Goal: Task Accomplishment & Management: Manage account settings

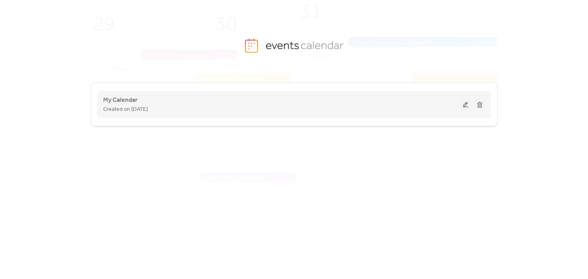
click at [464, 107] on button at bounding box center [465, 105] width 11 height 12
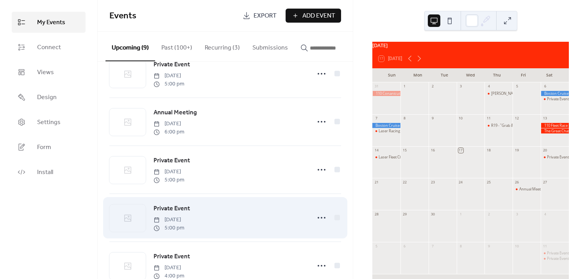
scroll to position [35, 0]
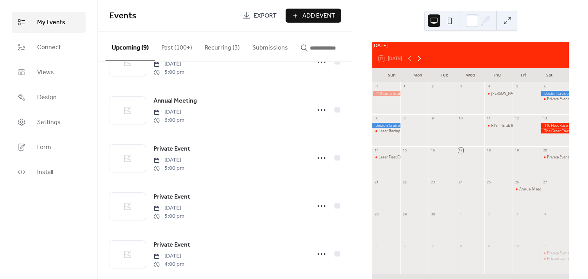
click at [421, 61] on icon at bounding box center [418, 58] width 9 height 9
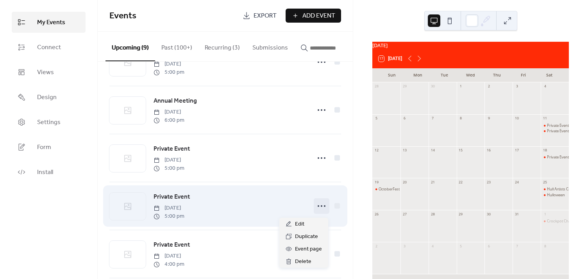
click at [322, 206] on icon at bounding box center [321, 206] width 12 height 12
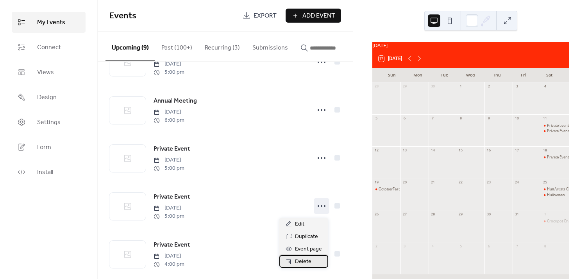
click at [304, 261] on span "Delete" at bounding box center [303, 261] width 16 height 9
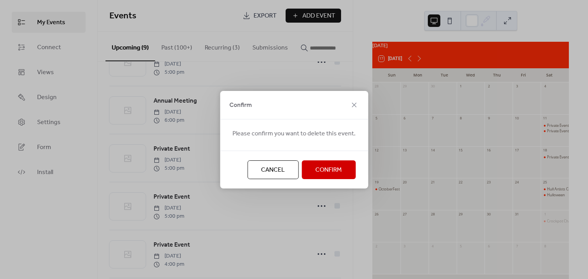
click at [320, 166] on span "Confirm" at bounding box center [328, 170] width 27 height 9
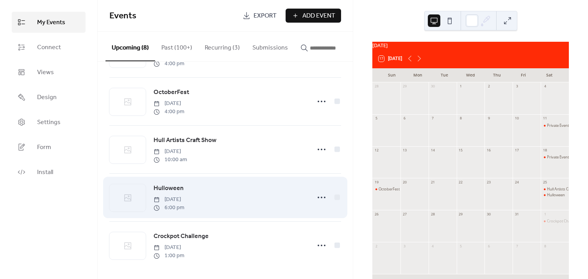
scroll to position [193, 0]
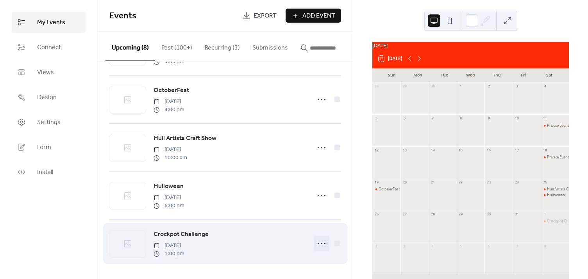
click at [321, 243] on icon at bounding box center [321, 243] width 12 height 12
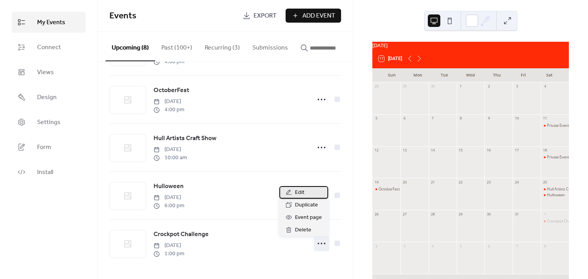
click at [301, 193] on span "Edit" at bounding box center [299, 192] width 9 height 9
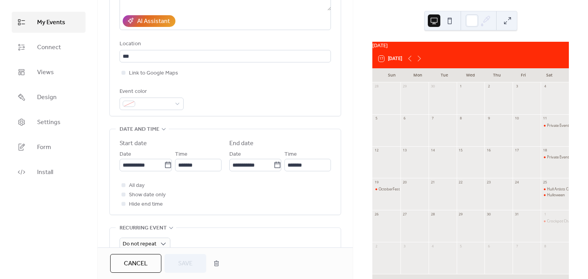
scroll to position [177, 0]
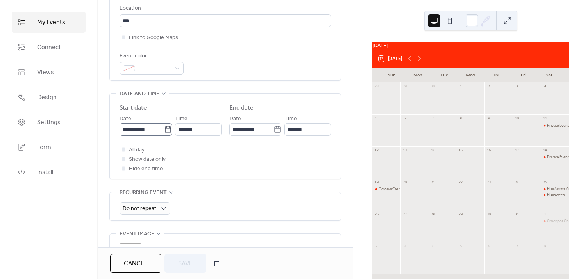
click at [164, 131] on icon at bounding box center [168, 130] width 8 height 8
click at [164, 131] on input "**********" at bounding box center [141, 129] width 45 height 12
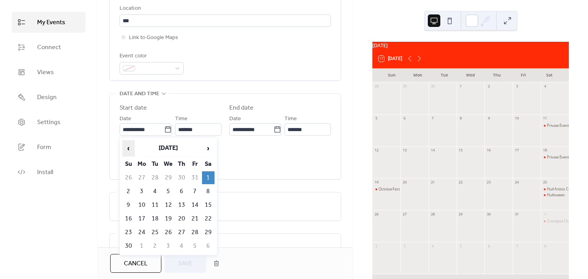
click at [129, 149] on span "‹" at bounding box center [129, 149] width 12 height 16
click at [129, 229] on td "26" at bounding box center [128, 232] width 12 height 13
type input "**********"
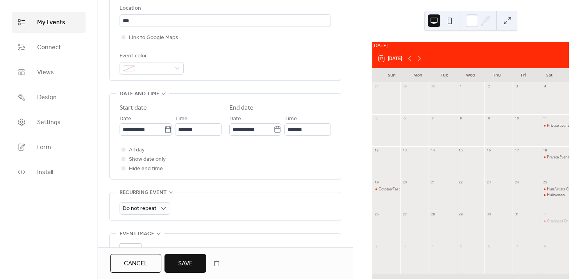
click at [191, 263] on span "Save" at bounding box center [185, 263] width 14 height 9
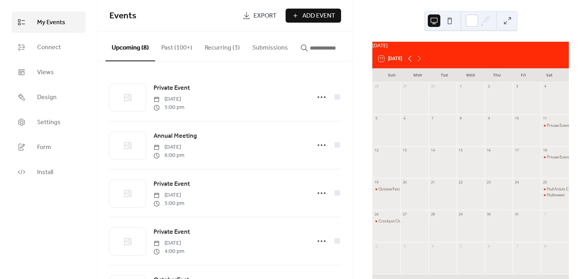
click at [412, 62] on icon at bounding box center [409, 58] width 9 height 9
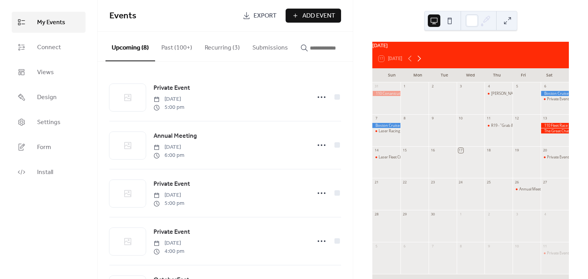
click at [421, 62] on icon at bounding box center [419, 59] width 4 height 6
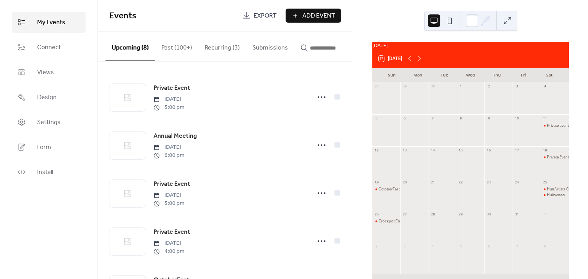
click at [390, 63] on button "17 [DATE]" at bounding box center [390, 58] width 29 height 9
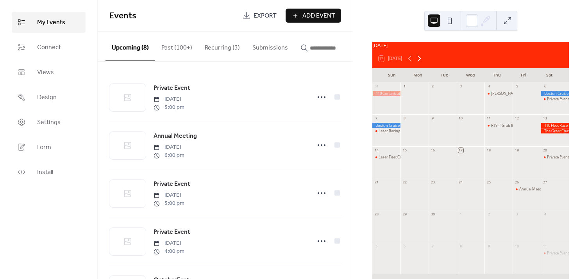
click at [419, 62] on icon at bounding box center [418, 58] width 9 height 9
